Goal: Find specific page/section: Find specific page/section

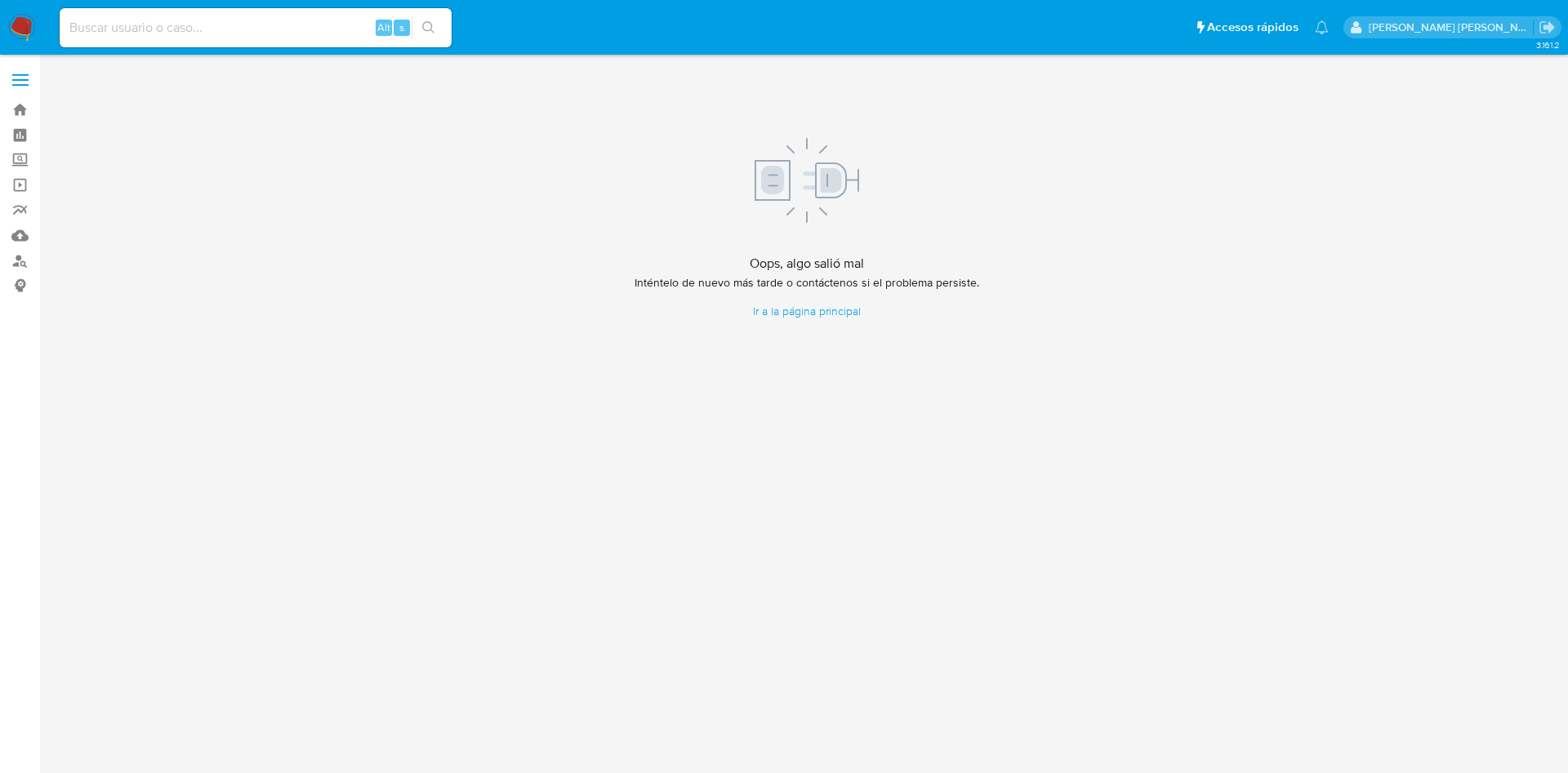
drag, startPoint x: 0, startPoint y: 0, endPoint x: 107, endPoint y: 21, distance: 109.0
click at [107, 21] on input at bounding box center [255, 28] width 392 height 21
paste input "230679011"
type input "230679011"
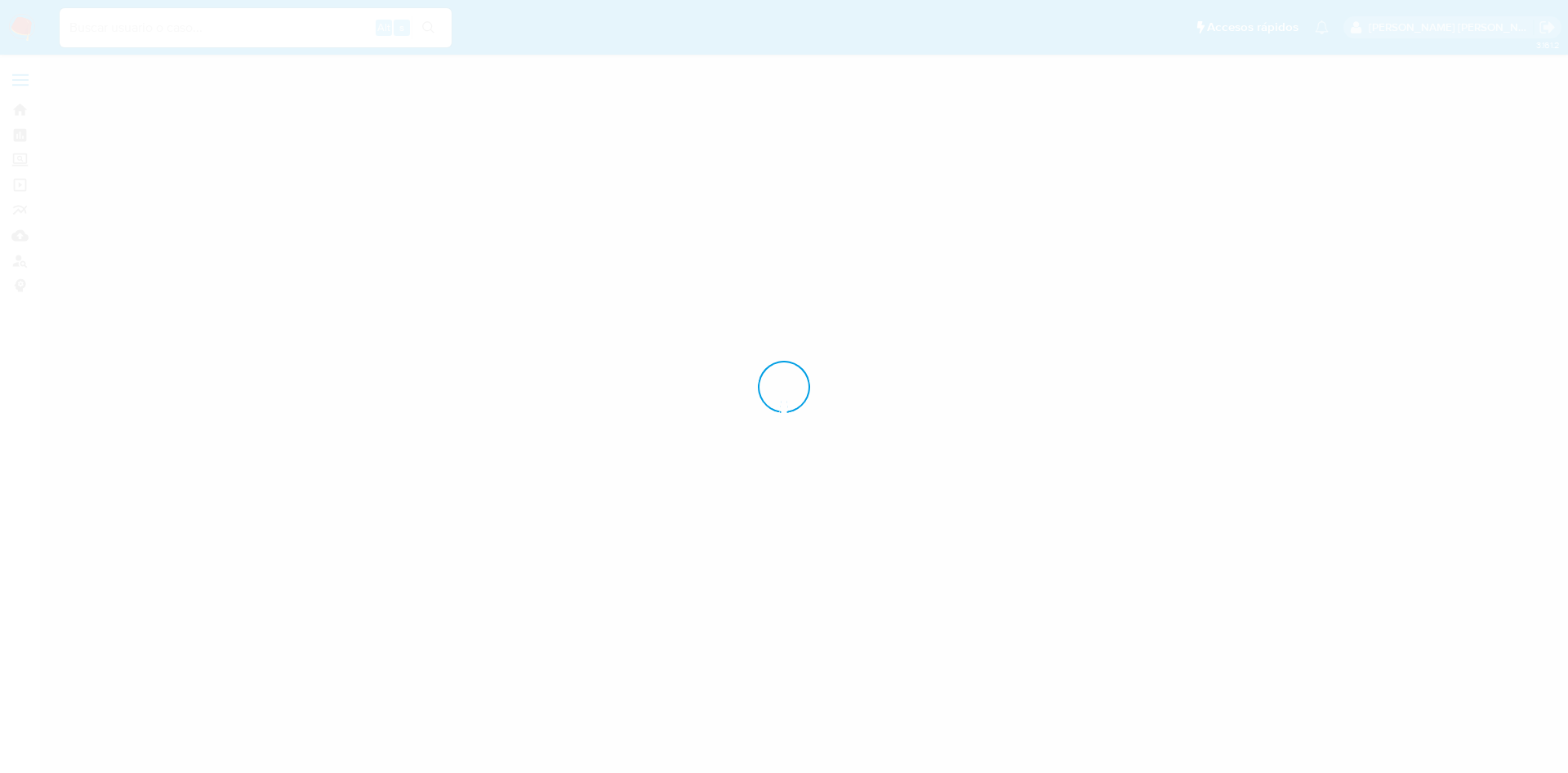
click at [234, 26] on div at bounding box center [784, 386] width 1568 height 773
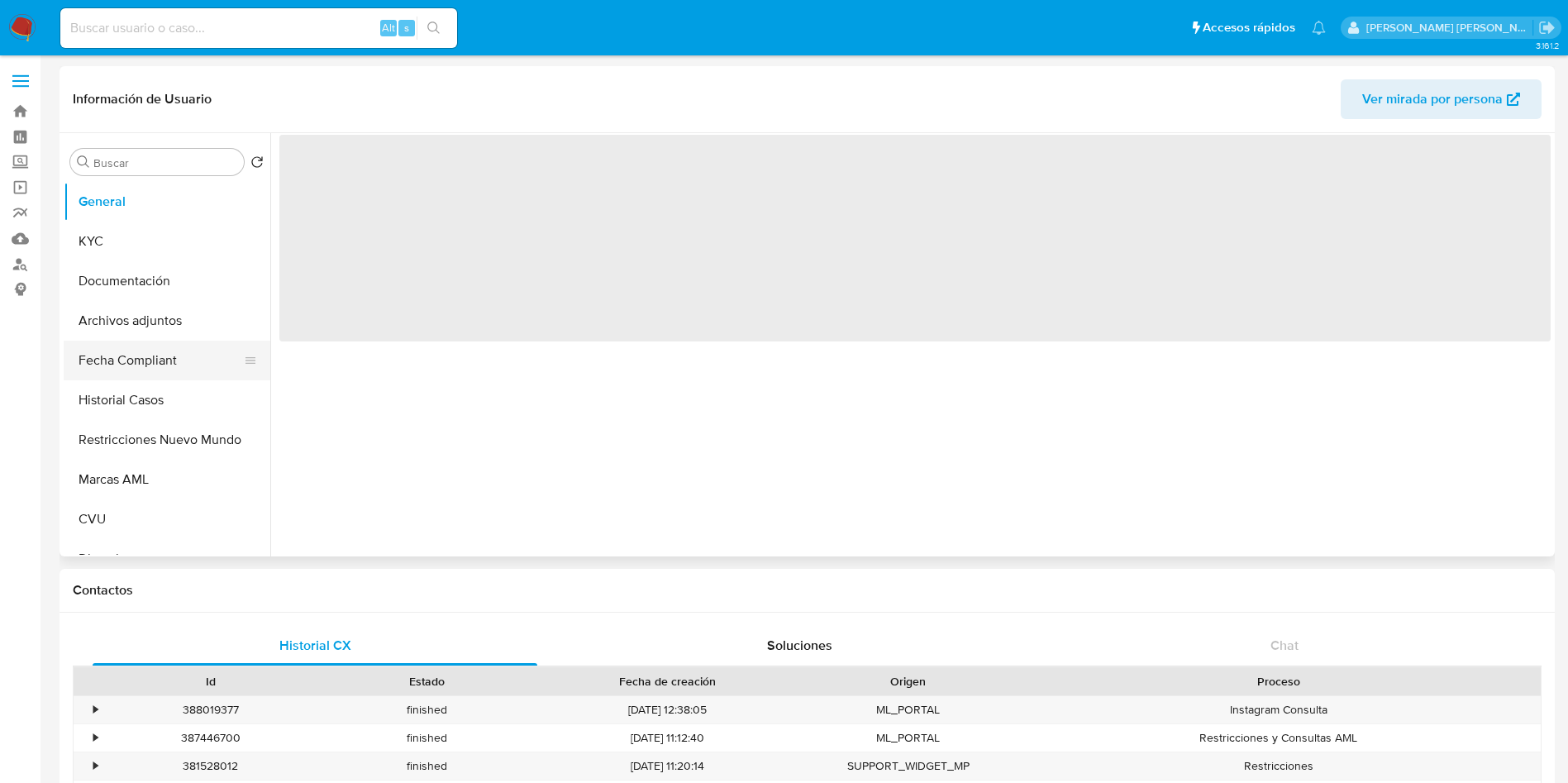
select select "10"
click at [155, 396] on button "Historial Casos" at bounding box center [160, 400] width 193 height 40
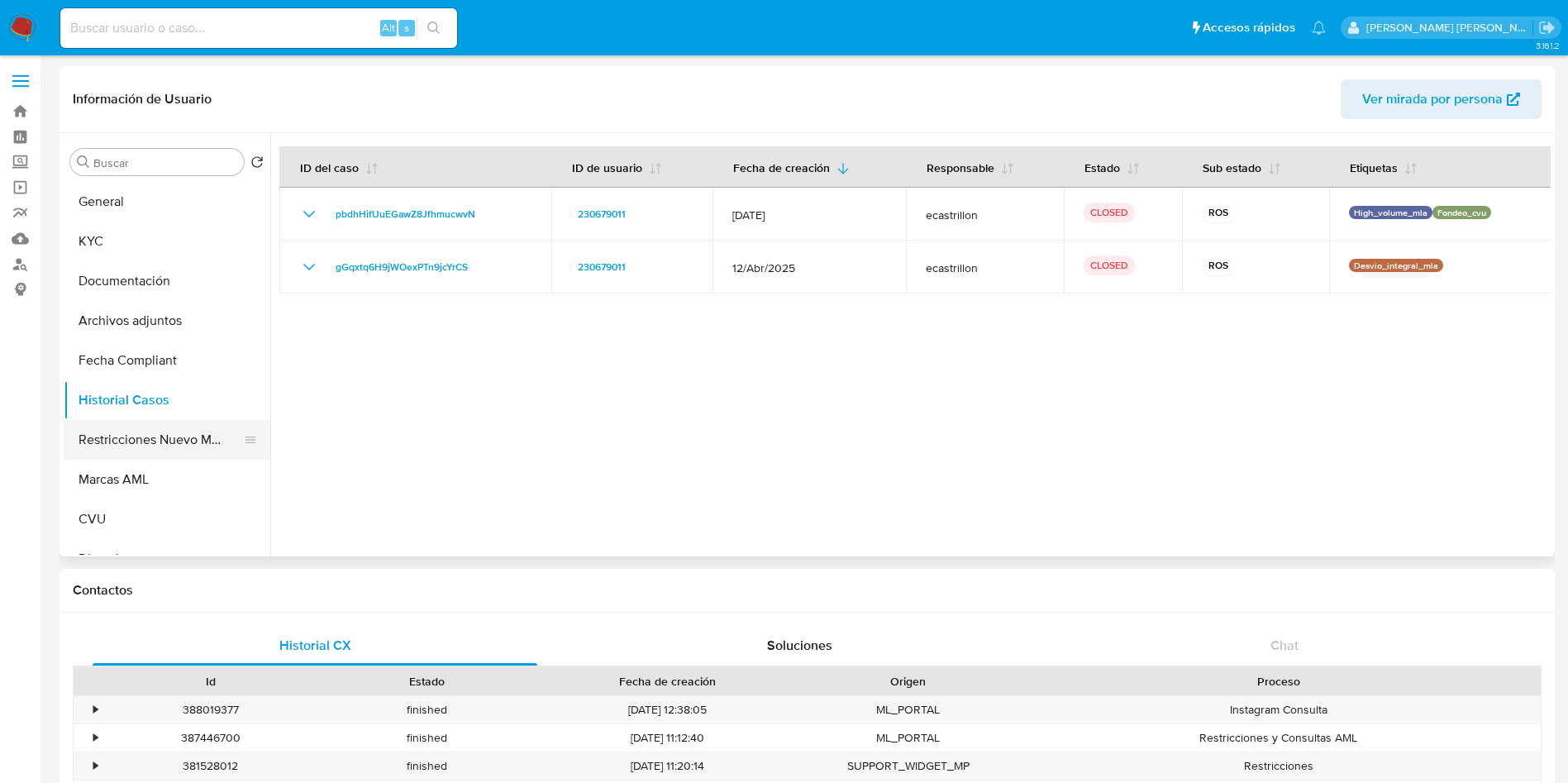
click at [162, 438] on button "Restricciones Nuevo Mundo" at bounding box center [160, 440] width 193 height 40
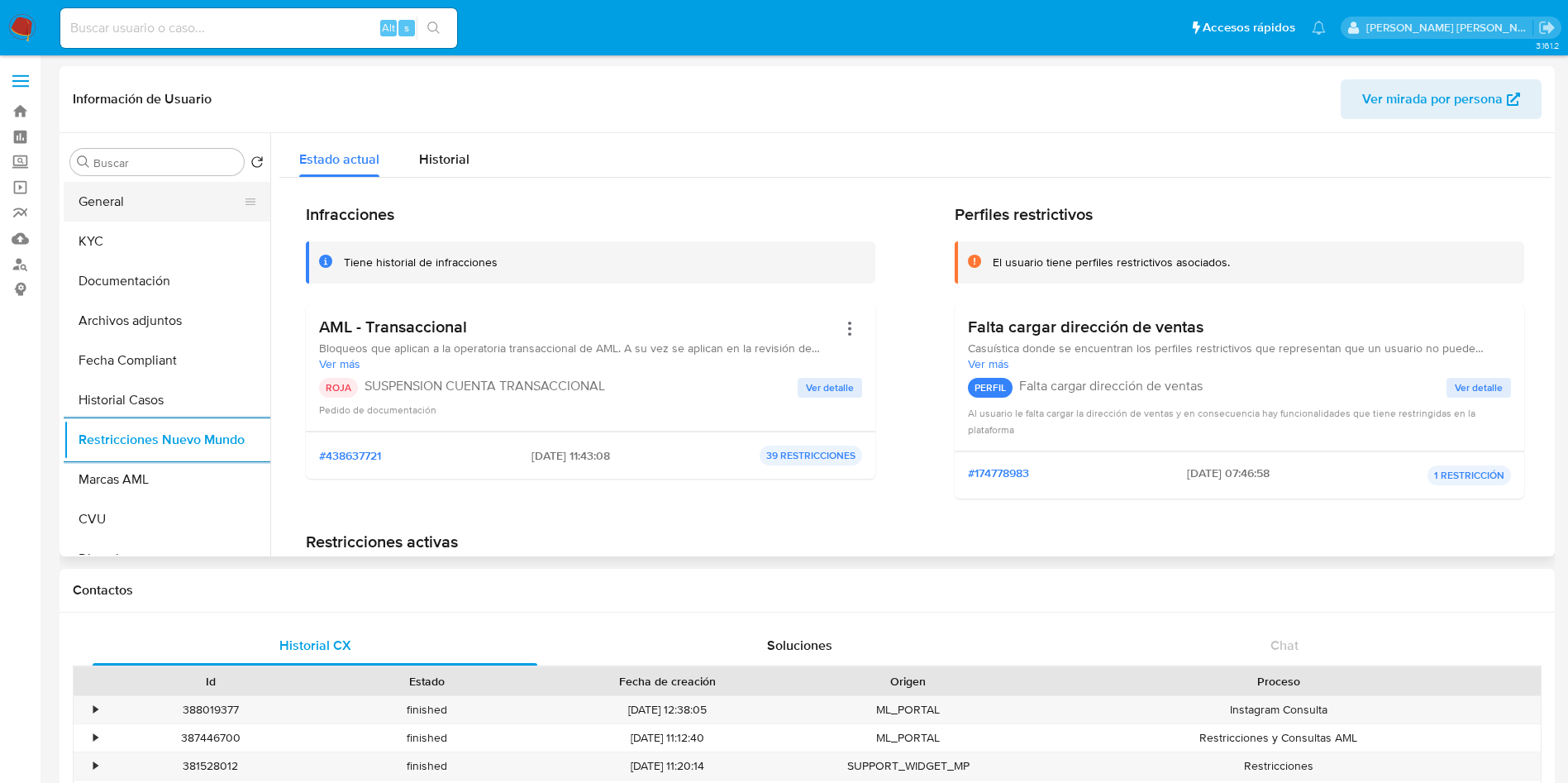
click at [134, 203] on button "General" at bounding box center [160, 201] width 193 height 40
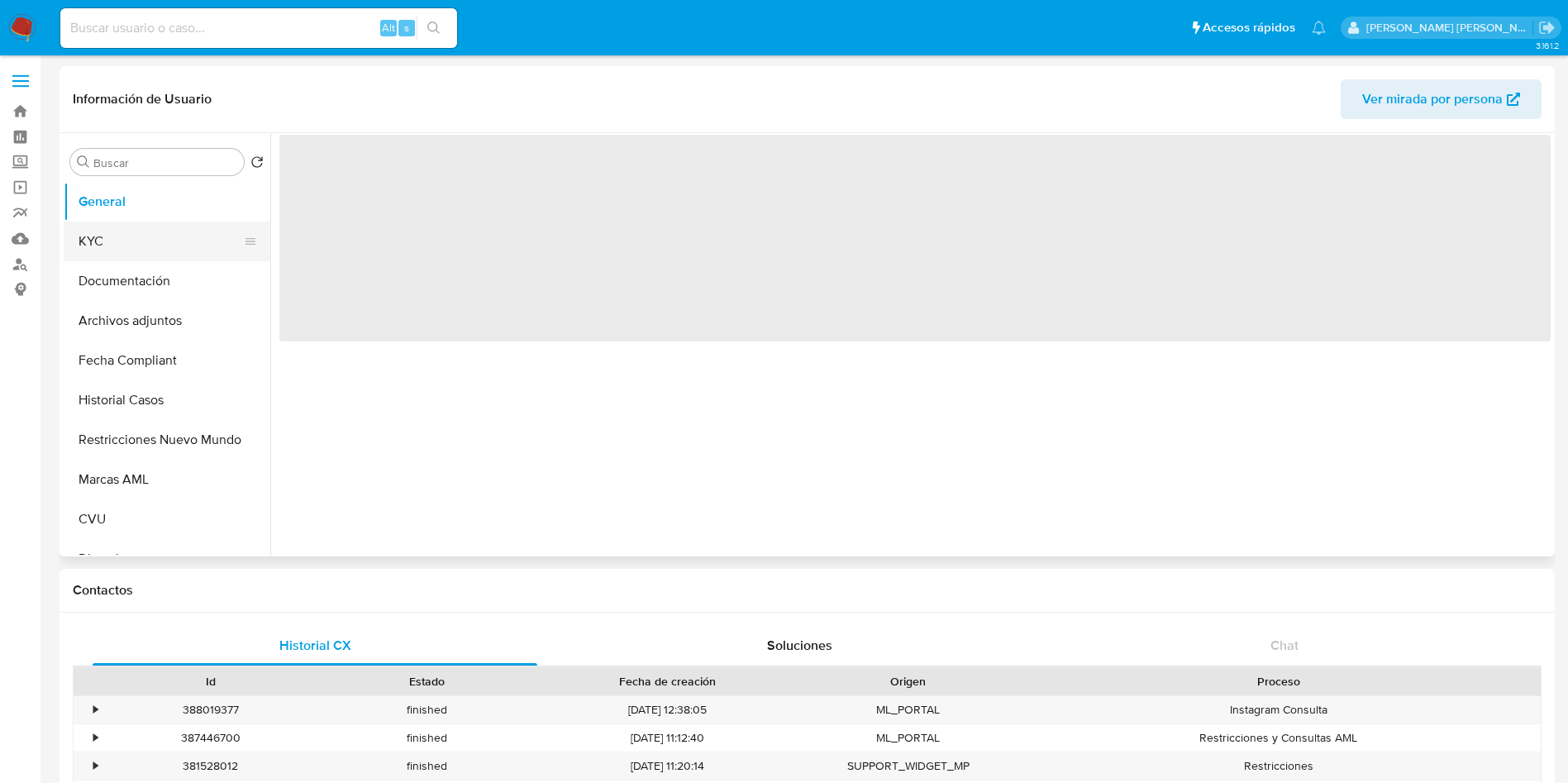
click at [139, 236] on button "KYC" at bounding box center [160, 241] width 193 height 40
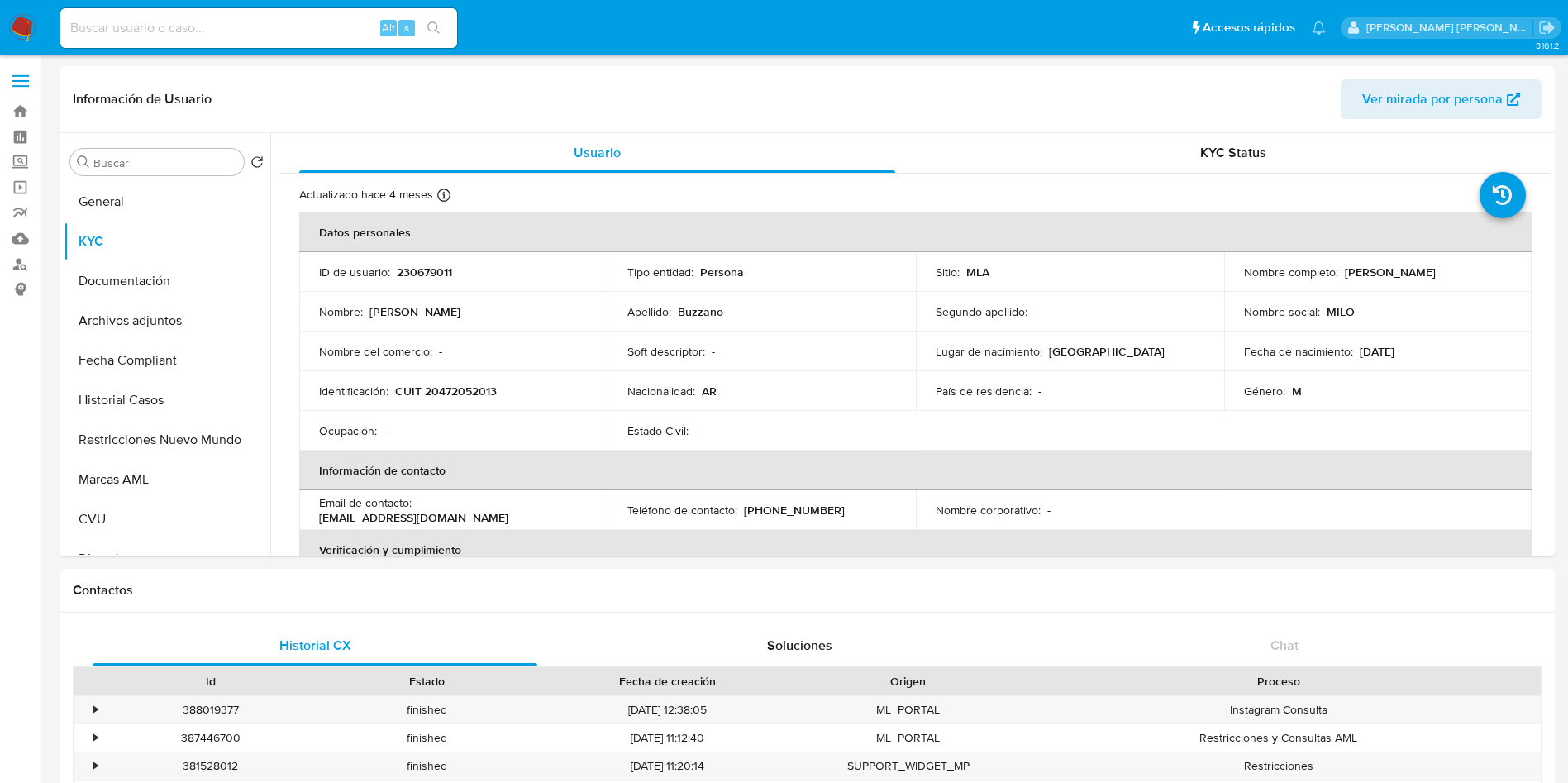
click at [229, 40] on div "Alt s" at bounding box center [258, 28] width 396 height 40
click at [235, 22] on input at bounding box center [258, 28] width 396 height 22
paste input "1432677159"
type input "1432677159"
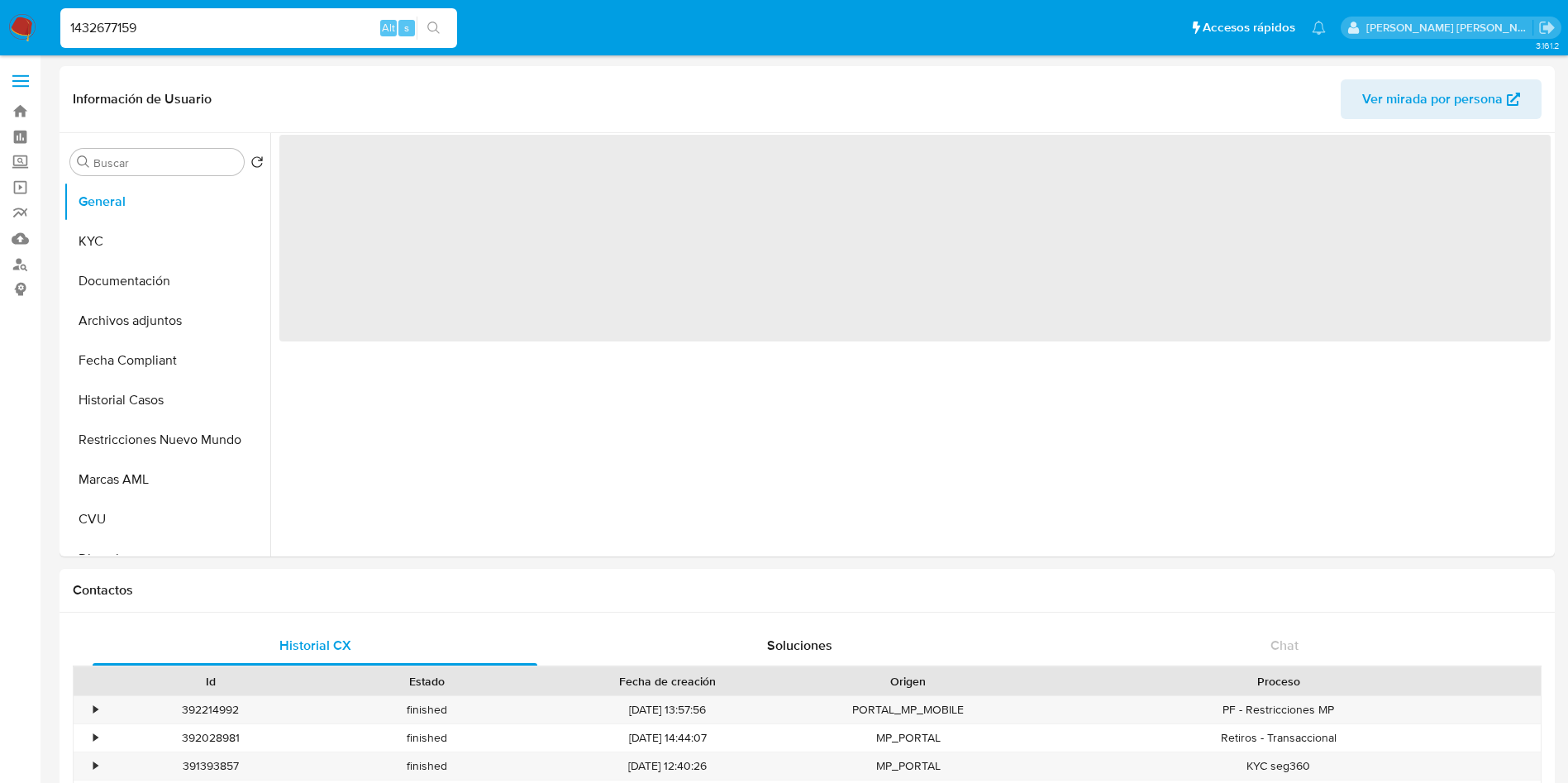
select select "10"
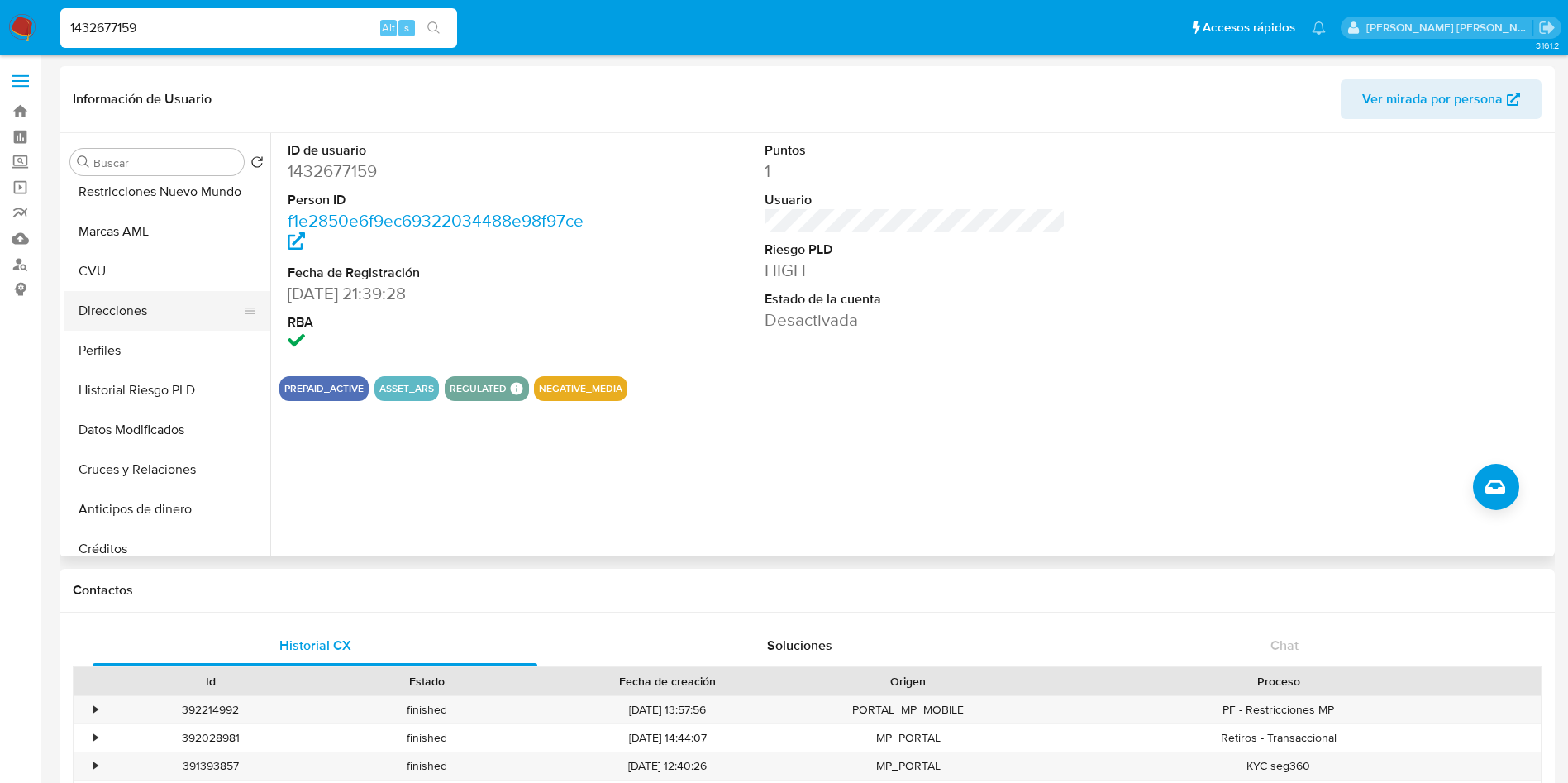
scroll to position [124, 0]
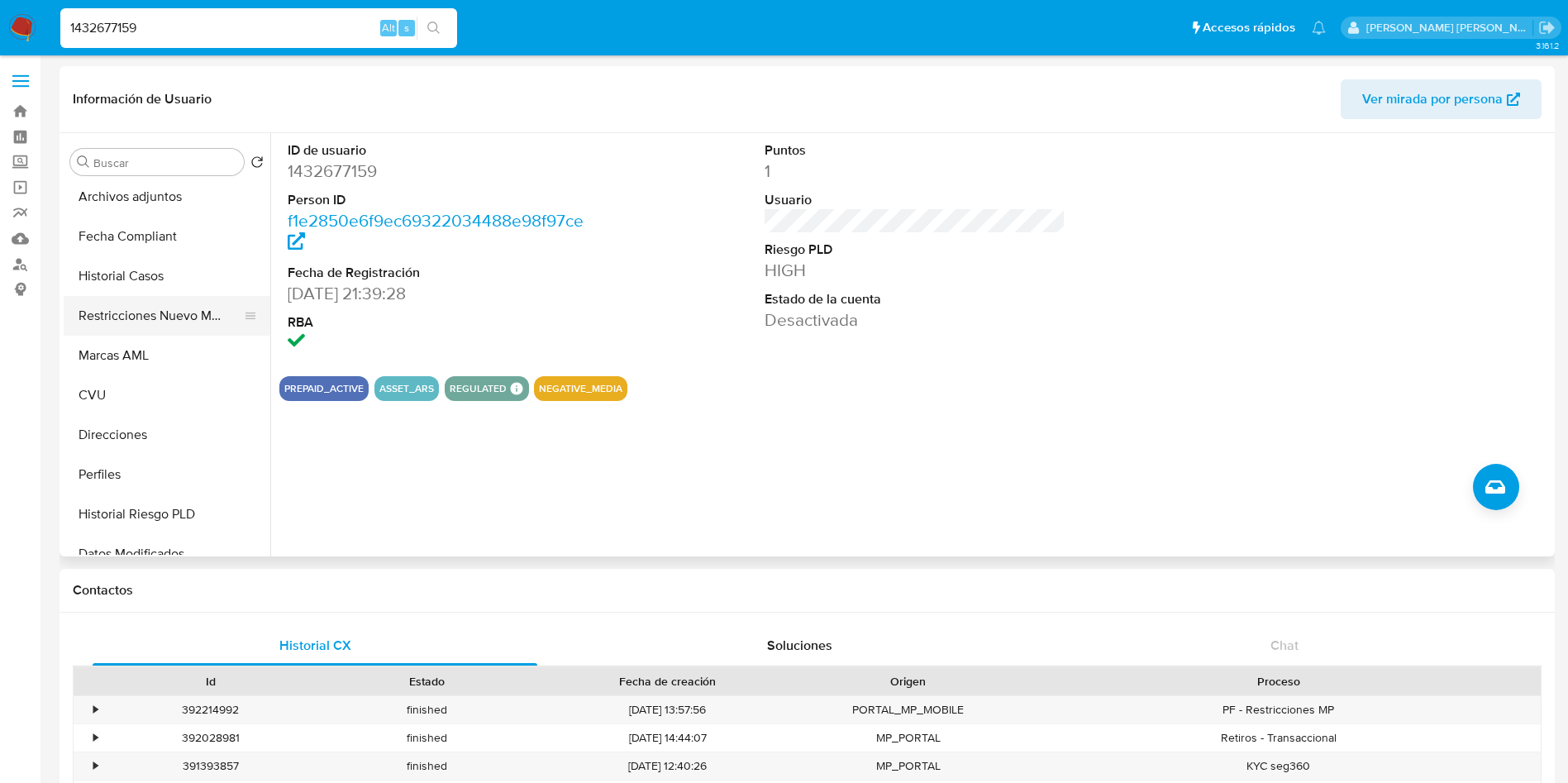
click at [161, 318] on button "Restricciones Nuevo Mundo" at bounding box center [160, 316] width 193 height 40
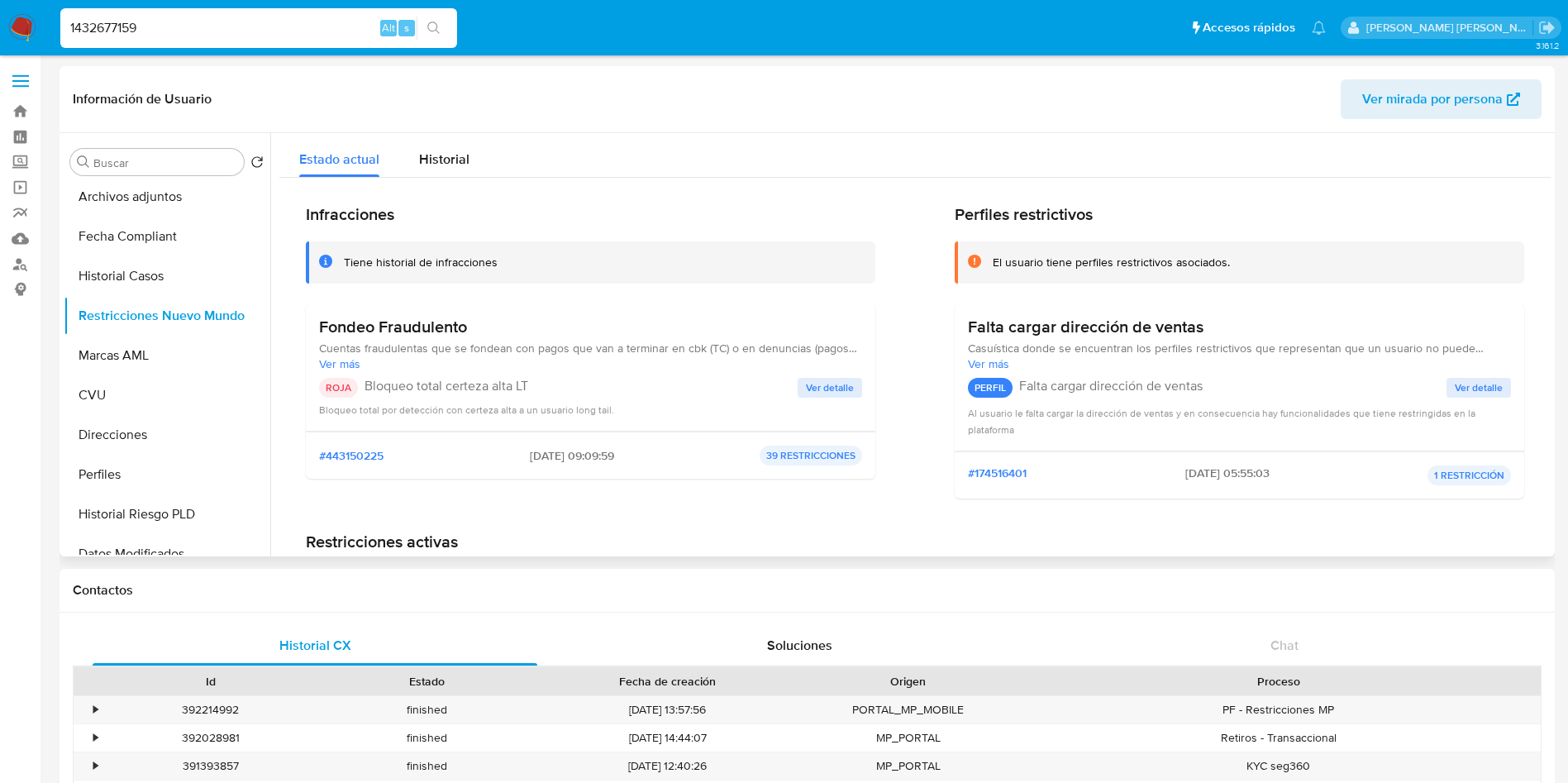
click at [567, 452] on span "[DATE] 09:09:59" at bounding box center [572, 455] width 84 height 15
drag, startPoint x: 155, startPoint y: 29, endPoint x: 76, endPoint y: 29, distance: 79.0
click at [76, 29] on input "1432677159" at bounding box center [258, 28] width 396 height 22
paste input "39787477"
drag, startPoint x: 252, startPoint y: 23, endPoint x: 149, endPoint y: 21, distance: 103.0
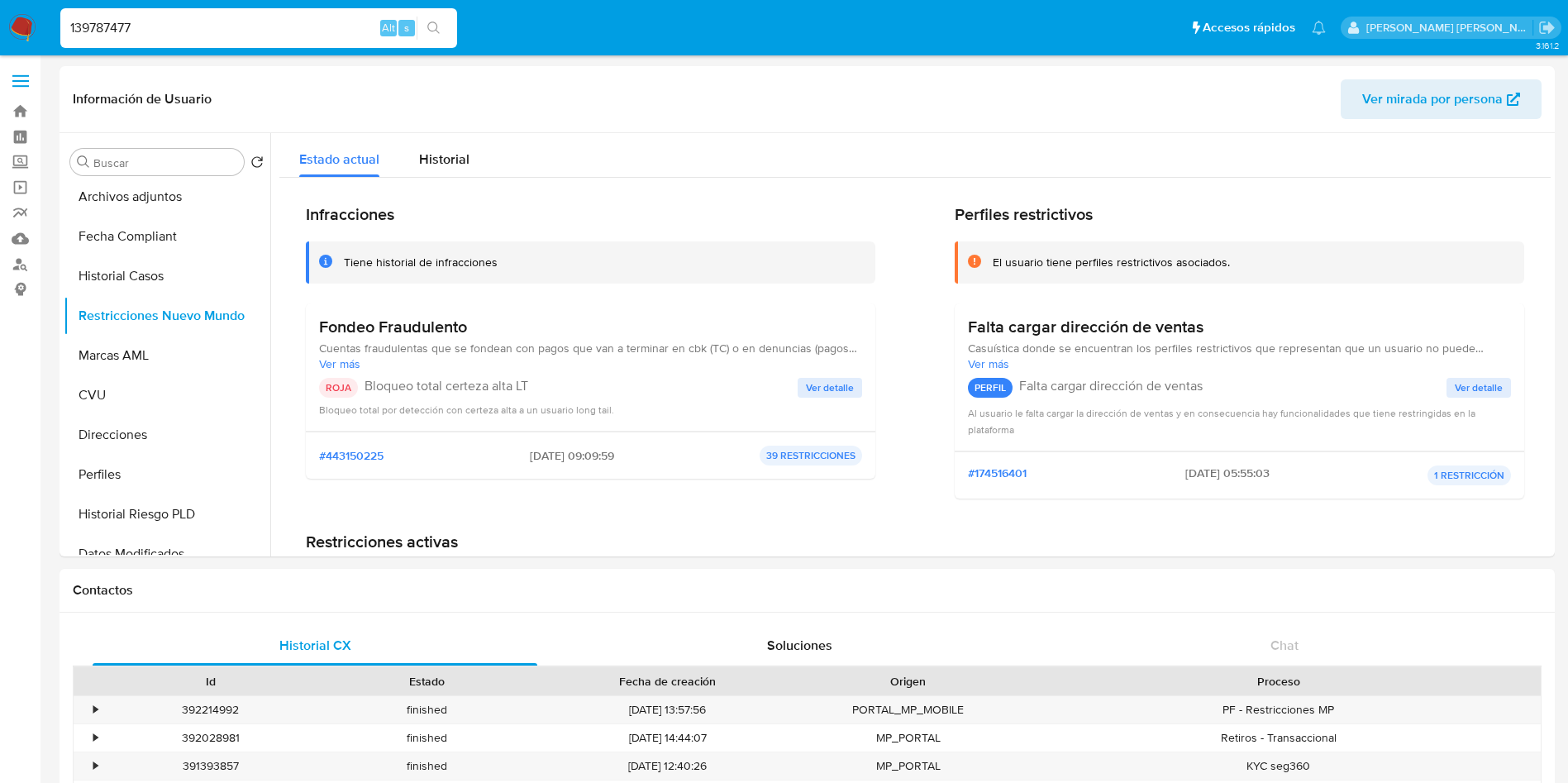
click at [149, 21] on input "139787477" at bounding box center [258, 28] width 396 height 22
paste input "39787477"
drag, startPoint x: 252, startPoint y: 31, endPoint x: 0, endPoint y: 16, distance: 252.4
click at [0, 16] on nav "Pausado Ver notificaciones 13978747739787477 Alt s Accesos rápidos Presiona las…" at bounding box center [784, 28] width 1568 height 56
paste input
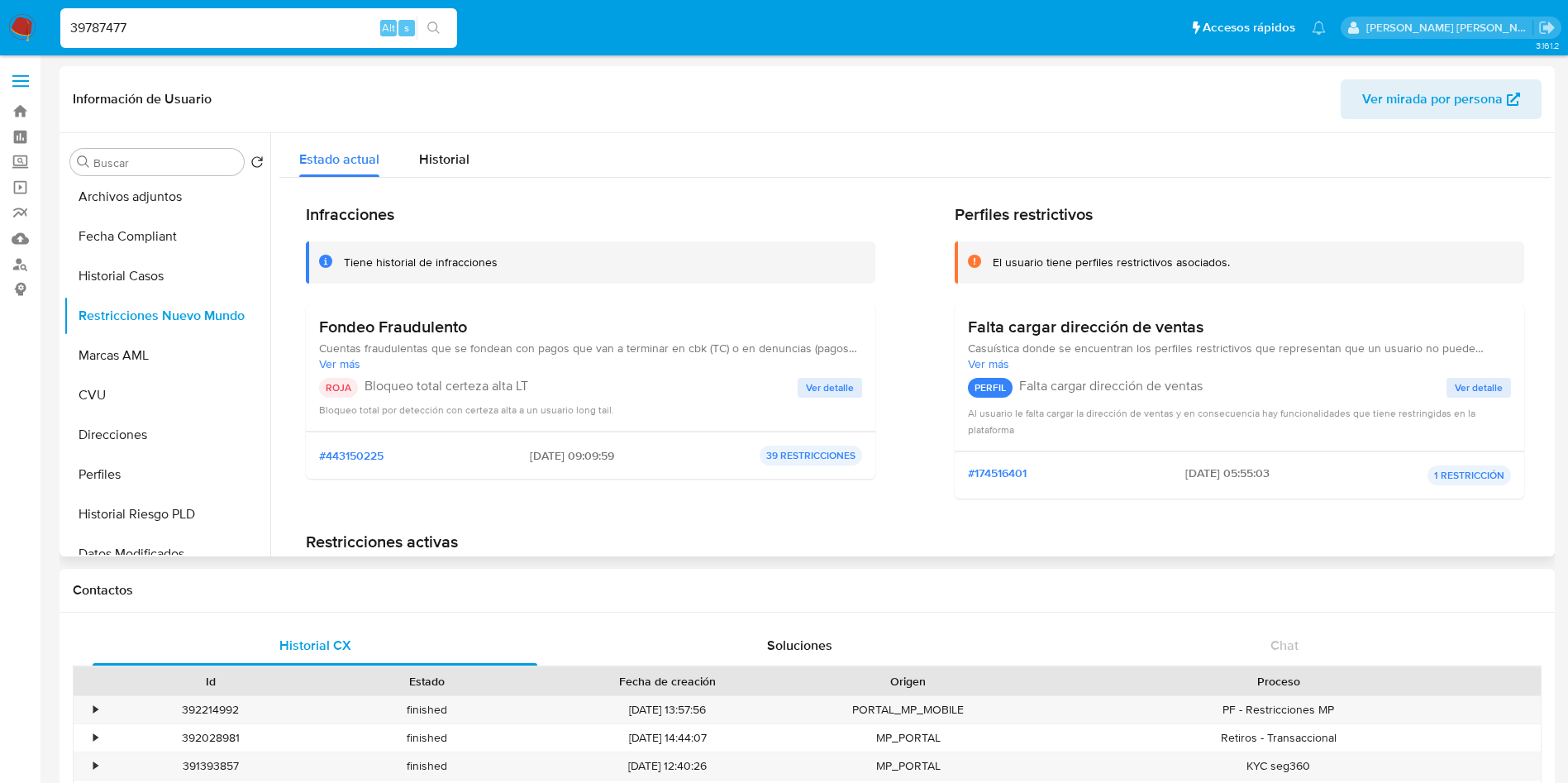
type input "39787477"
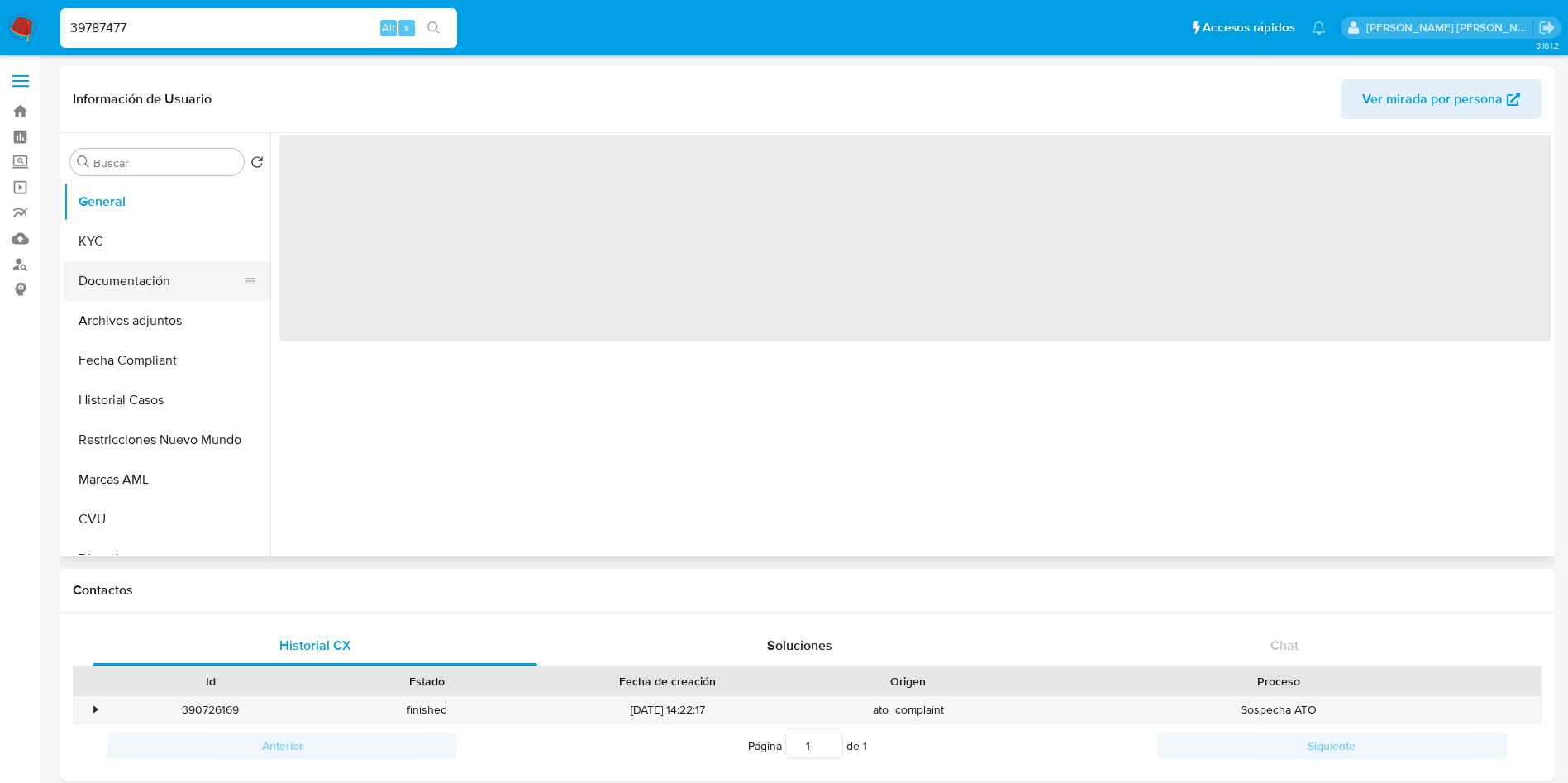
select select "10"
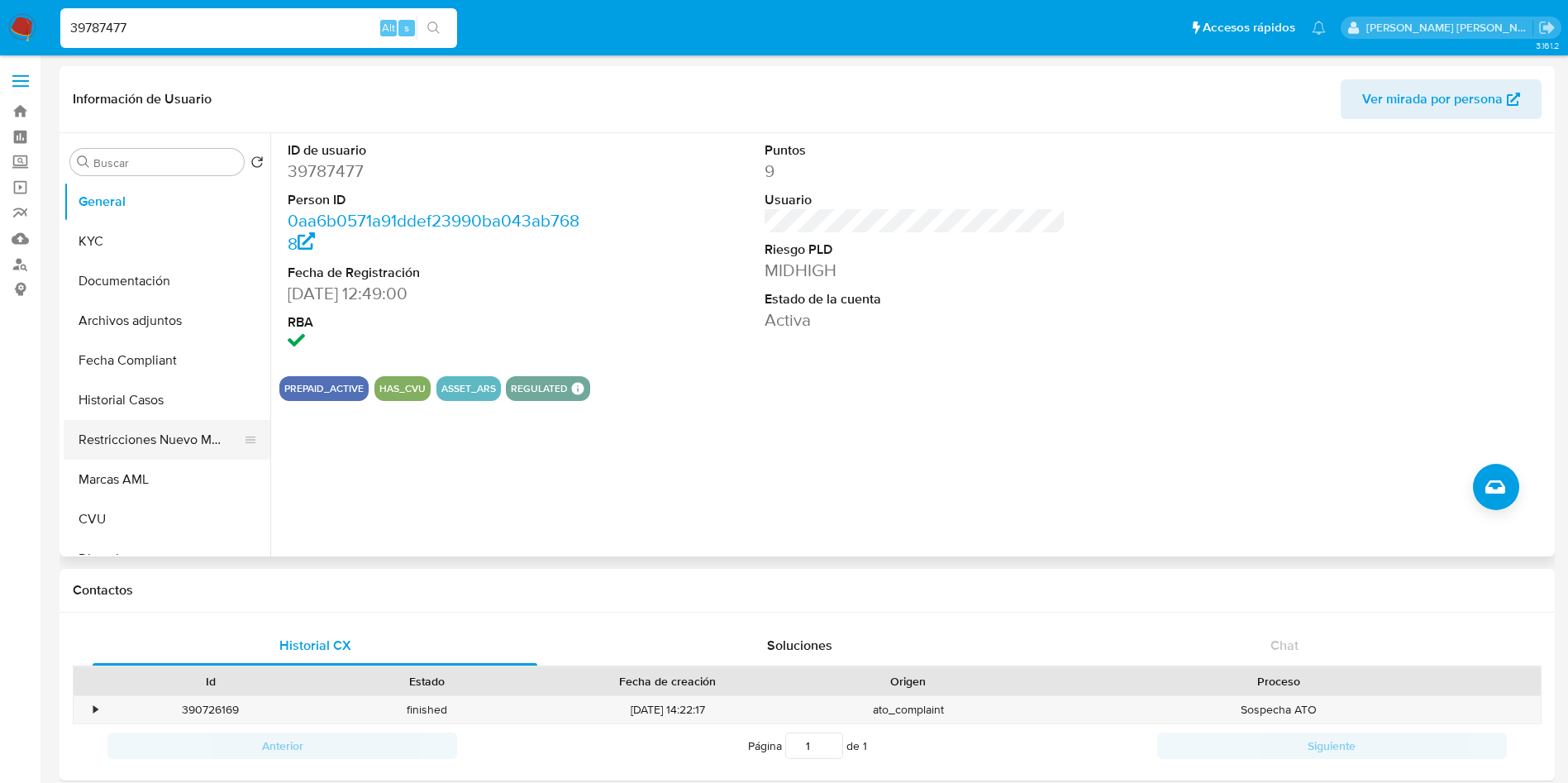
click at [141, 437] on button "Restricciones Nuevo Mundo" at bounding box center [160, 440] width 193 height 40
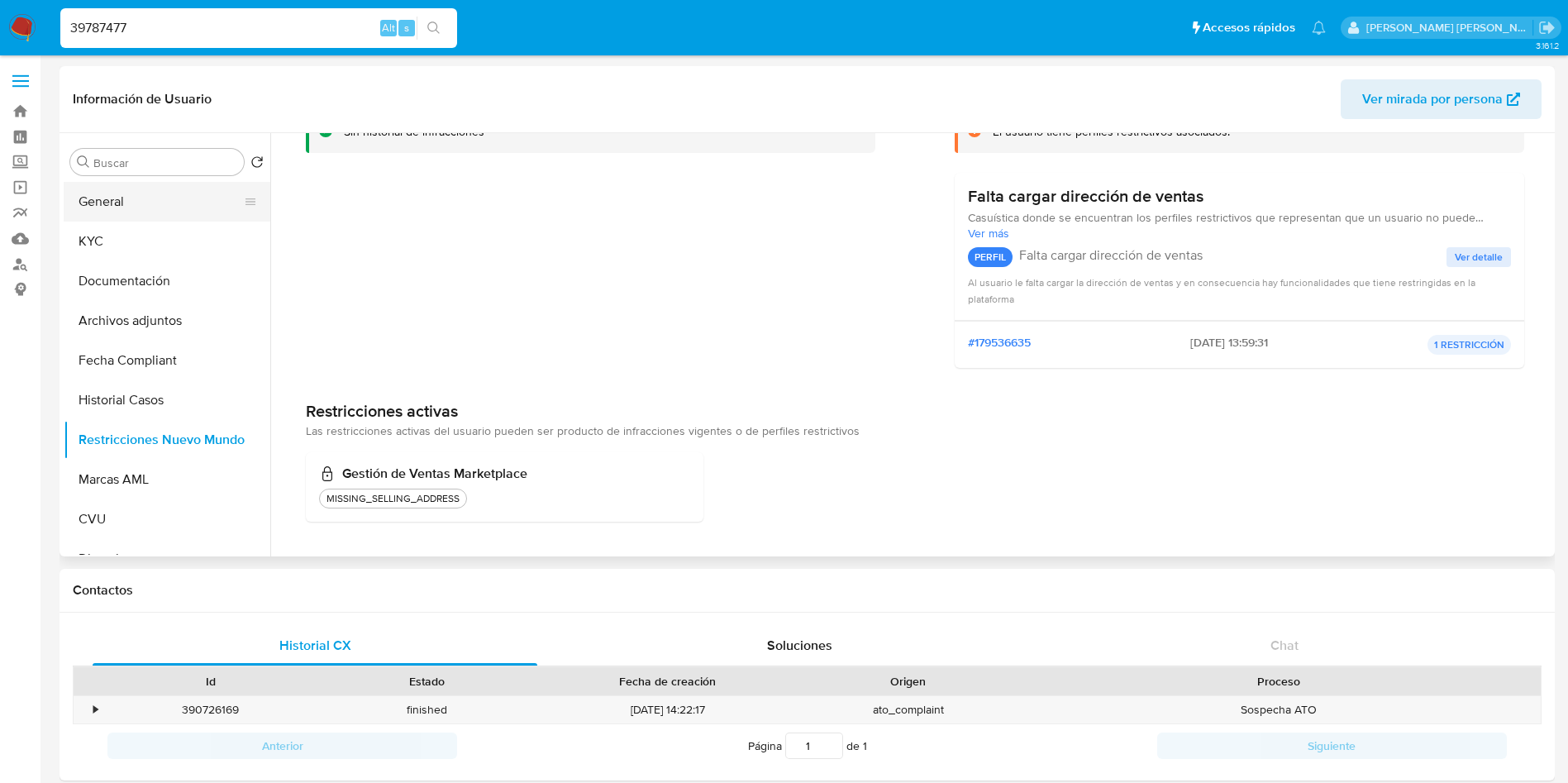
click at [154, 200] on button "General" at bounding box center [160, 201] width 193 height 40
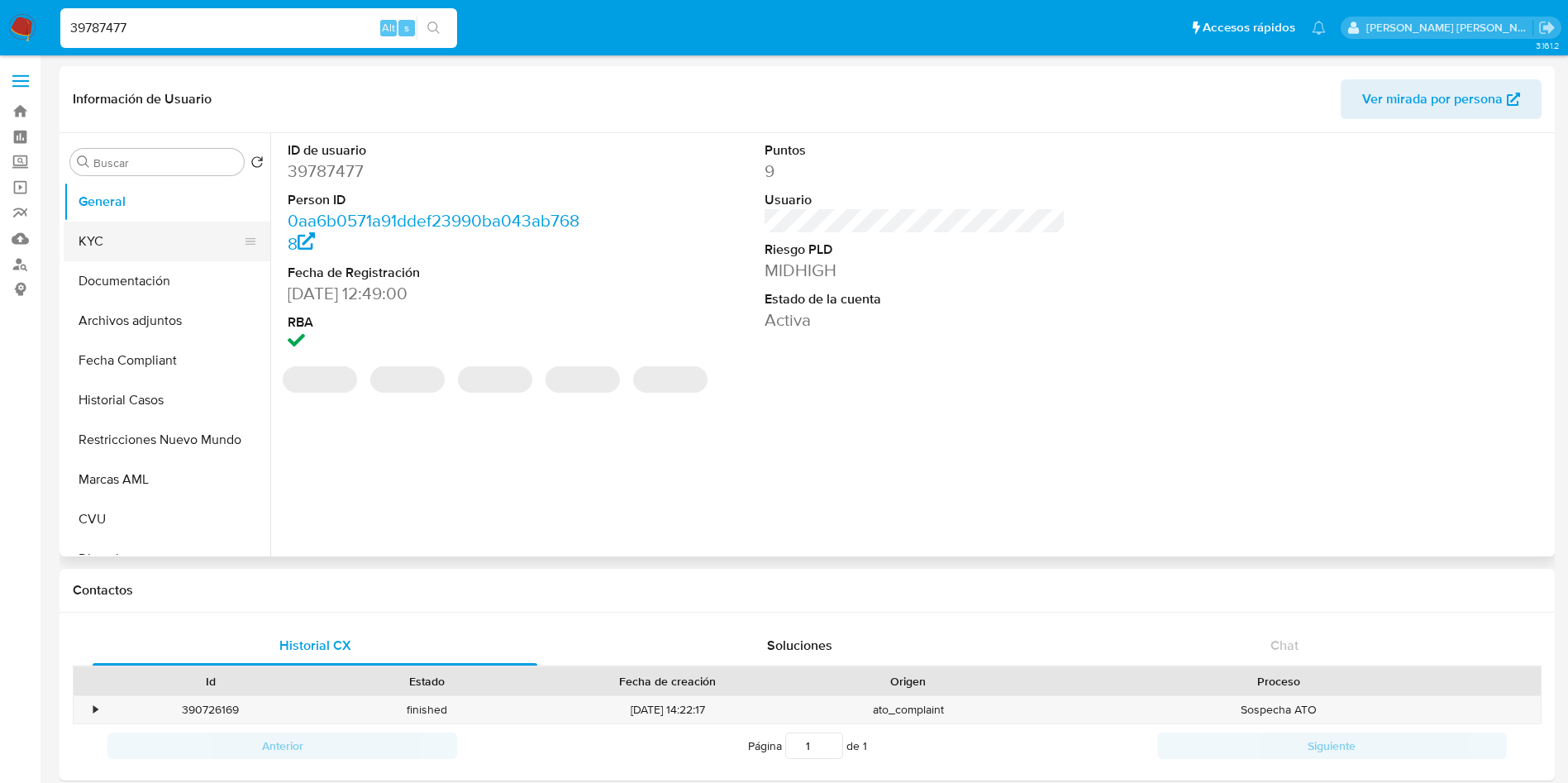
click at [139, 248] on button "KYC" at bounding box center [160, 241] width 193 height 40
